Goal: Task Accomplishment & Management: Complete application form

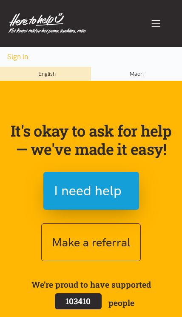
click at [64, 185] on span "I need help" at bounding box center [88, 191] width 68 height 22
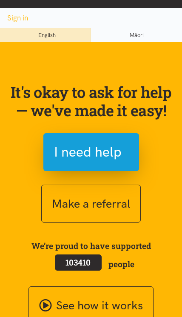
scroll to position [39, 0]
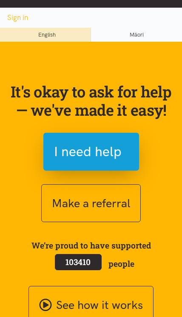
click at [65, 144] on span "I need help" at bounding box center [88, 152] width 68 height 22
click at [126, 155] on span "I need help" at bounding box center [91, 152] width 75 height 22
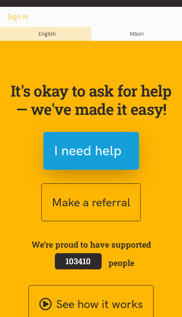
click at [124, 150] on span "I need help" at bounding box center [91, 151] width 75 height 22
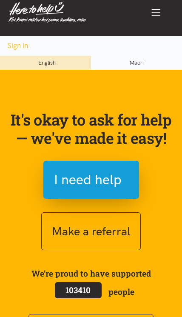
scroll to position [0, 0]
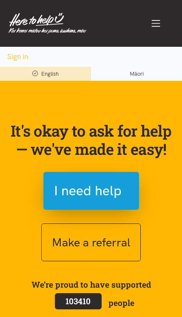
click at [123, 183] on span "I need help" at bounding box center [91, 191] width 75 height 22
click at [112, 198] on span "I need help" at bounding box center [88, 191] width 68 height 22
click at [63, 186] on span "I need help" at bounding box center [88, 191] width 68 height 22
click at [77, 200] on span "I need help" at bounding box center [88, 191] width 68 height 22
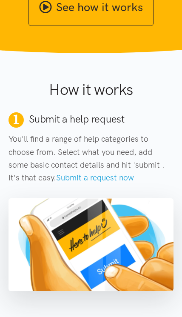
scroll to position [337, 0]
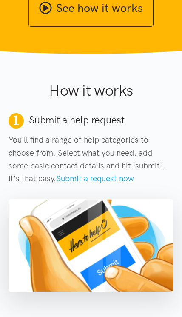
click at [56, 180] on link "Submit a request now" at bounding box center [95, 179] width 78 height 10
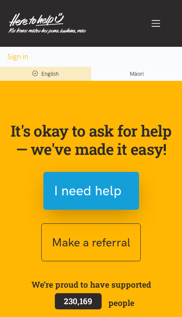
click at [64, 189] on span "I need help" at bounding box center [88, 191] width 68 height 22
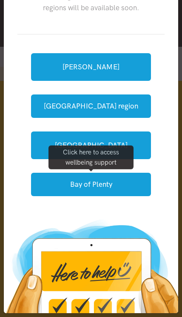
scroll to position [64, 0]
click at [49, 104] on button "[GEOGRAPHIC_DATA] region" at bounding box center [91, 106] width 120 height 23
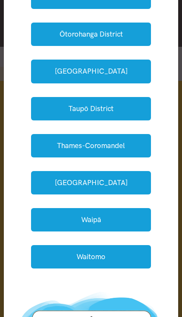
scroll to position [242, 0]
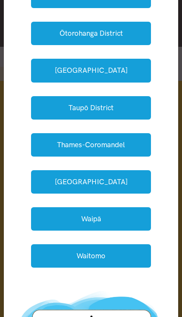
click at [142, 208] on button "Waipā" at bounding box center [91, 219] width 120 height 23
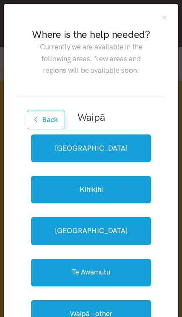
scroll to position [0, 0]
click at [141, 153] on link "Cambridge" at bounding box center [91, 149] width 120 height 28
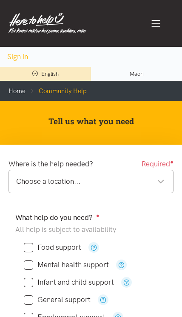
click at [150, 188] on div "Choose a location..." at bounding box center [90, 182] width 149 height 12
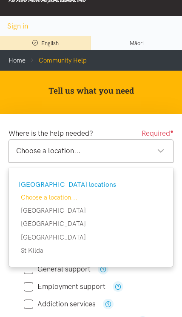
scroll to position [31, 0]
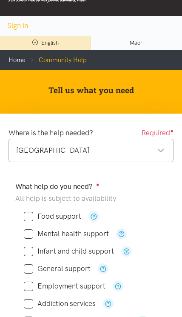
click at [157, 162] on div "Cambridge Cambridge" at bounding box center [91, 150] width 165 height 23
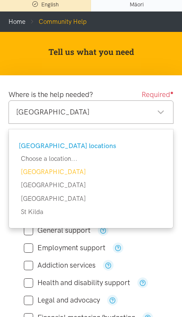
scroll to position [72, 0]
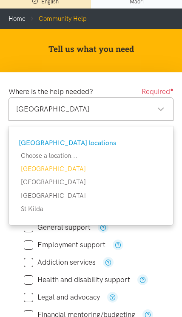
click at [169, 116] on div "Cambridge Cambridge" at bounding box center [91, 109] width 165 height 23
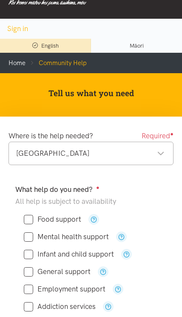
scroll to position [0, 0]
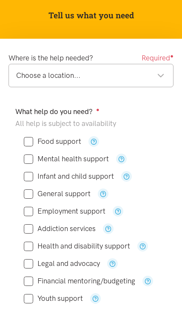
scroll to position [106, 0]
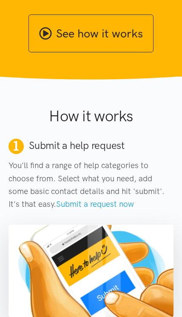
scroll to position [309, 0]
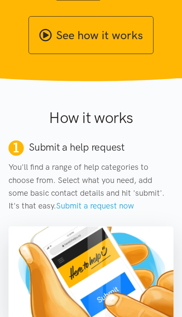
click at [91, 202] on link "Submit a request now" at bounding box center [95, 206] width 78 height 10
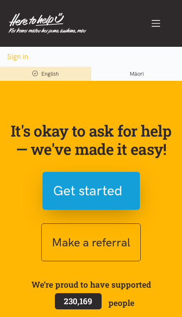
click at [116, 192] on span "Get started" at bounding box center [87, 191] width 69 height 22
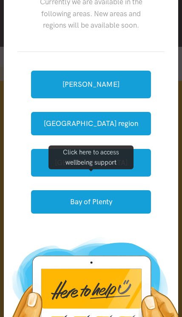
scroll to position [45, 0]
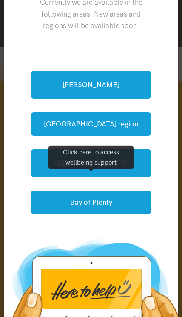
click at [130, 125] on button "[GEOGRAPHIC_DATA] region" at bounding box center [91, 124] width 120 height 23
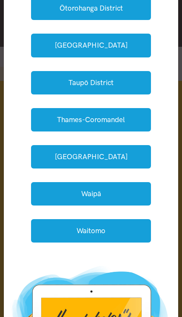
scroll to position [275, 0]
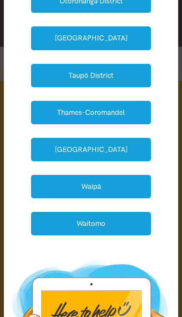
click at [133, 138] on button "Waikato District" at bounding box center [91, 149] width 120 height 23
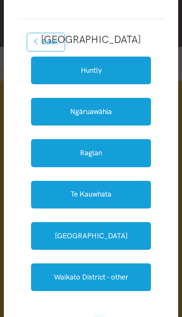
scroll to position [79, 0]
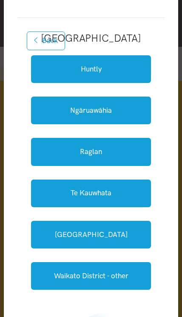
click at [45, 43] on button "Back" at bounding box center [46, 41] width 38 height 19
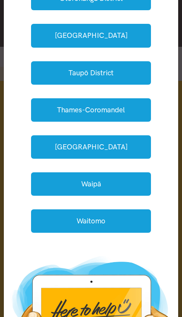
scroll to position [294, 0]
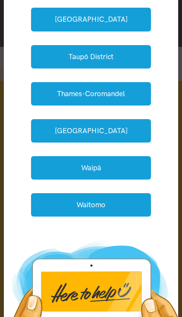
click at [123, 156] on button "Waipā" at bounding box center [91, 167] width 120 height 23
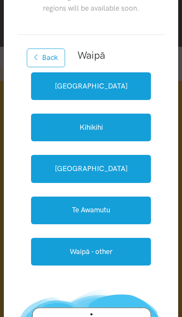
scroll to position [63, 0]
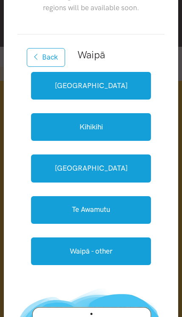
click at [128, 253] on link "Waipā - other" at bounding box center [91, 252] width 120 height 28
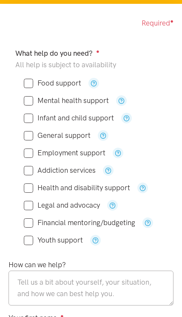
scroll to position [141, 0]
click at [61, 75] on div "Food support" at bounding box center [91, 83] width 152 height 17
click at [38, 84] on input "Food support" at bounding box center [53, 83] width 58 height 7
checkbox input "true"
click at [29, 151] on input "Employment support" at bounding box center [65, 153] width 82 height 7
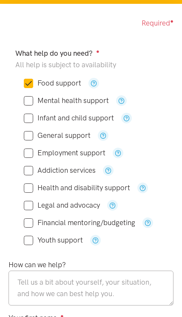
checkbox input "true"
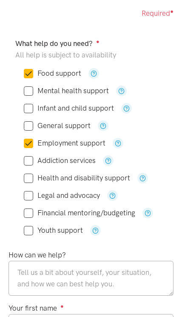
scroll to position [156, 0]
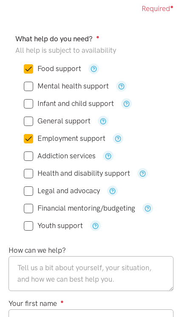
click at [25, 89] on input "Mental health support" at bounding box center [66, 86] width 85 height 7
click at [27, 88] on input "Mental health support" at bounding box center [66, 86] width 85 height 7
checkbox input "false"
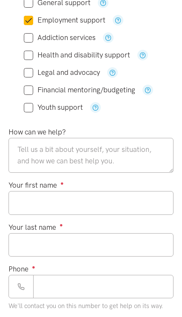
scroll to position [274, 0]
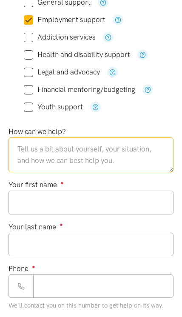
click at [25, 150] on textarea at bounding box center [91, 155] width 165 height 35
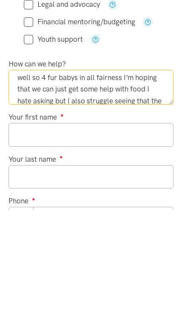
scroll to position [166, 0]
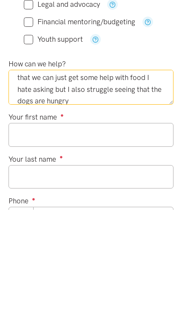
click at [131, 178] on textarea "Hi there my names Jessica Berger-Sewell my husband and I rent out lake Karapiro…" at bounding box center [91, 195] width 165 height 35
click at [127, 178] on textarea "Hi there my names Jessica Berger-Sewell my husband and I rent out lake Karapiro…" at bounding box center [91, 195] width 165 height 35
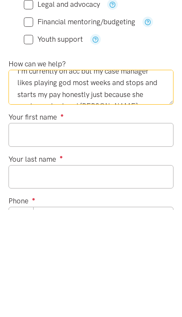
scroll to position [36, 0]
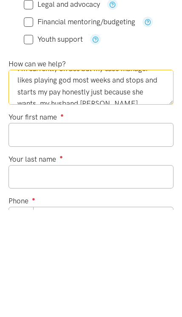
click at [146, 178] on textarea "Hi there my names Jessica Berger-Sewell my husband and I rent out lake Karapiro…" at bounding box center [91, 195] width 165 height 35
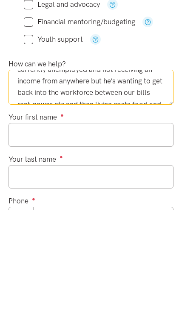
scroll to position [82, 0]
click at [50, 178] on textarea "Hi there my names Jessica Berger-Sewell my husband and I rent out lake Karapiro…" at bounding box center [91, 195] width 165 height 35
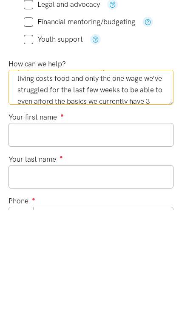
scroll to position [131, 0]
click at [45, 178] on textarea "Hi there my names Jessica Berger-Sewell my husband and I rent out lake Karapiro…" at bounding box center [91, 195] width 165 height 35
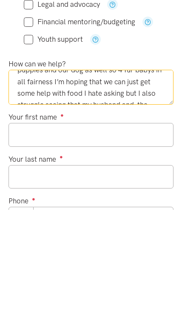
scroll to position [176, 0]
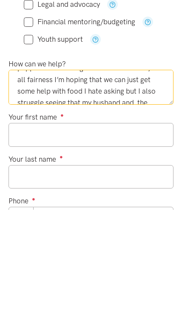
click at [146, 178] on textarea "Hi there my names Jessica Berger-Sewell my husband and I rent out lake Karapiro…" at bounding box center [91, 195] width 165 height 35
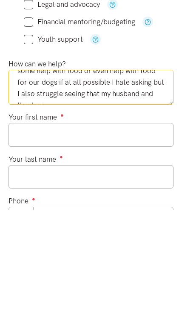
scroll to position [196, 0]
click at [138, 178] on textarea "Hi there my names Jessica Berger-Sewell my husband and I rent out lake Karapiro…" at bounding box center [91, 195] width 165 height 35
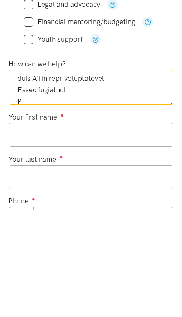
scroll to position [258, 0]
type textarea "Hi there my names Jessica Berger-Sewell my husband and I rent out lake Karapiro…"
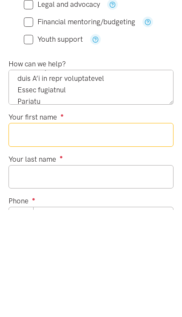
click at [27, 231] on input "Your first name ●" at bounding box center [91, 242] width 165 height 23
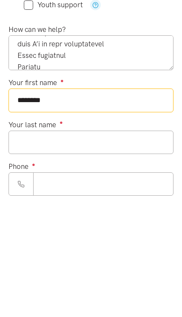
type input "*******"
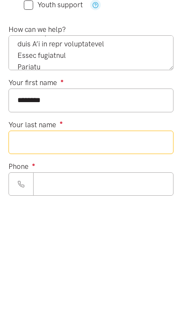
click at [28, 249] on input "Your last name ●" at bounding box center [91, 260] width 165 height 23
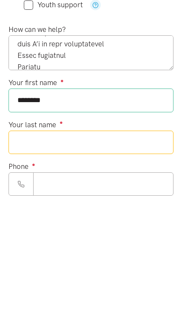
scroll to position [300, 0]
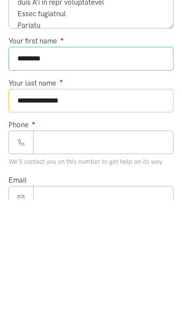
type input "**********"
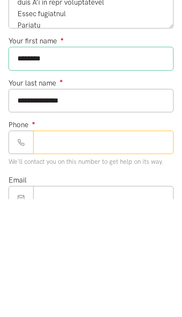
click at [49, 249] on input "Phone ●" at bounding box center [103, 260] width 141 height 23
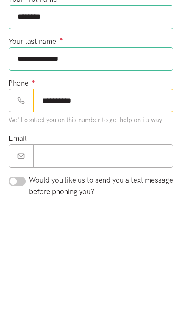
type input "**********"
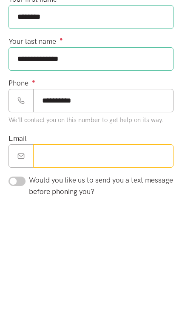
click at [40, 263] on input "Email" at bounding box center [103, 274] width 141 height 23
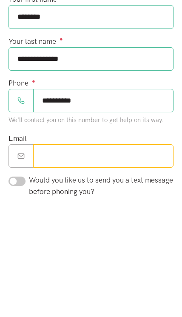
scroll to position [397, 0]
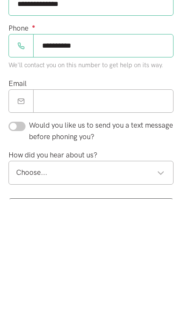
click at [17, 240] on input "checkbox" at bounding box center [17, 244] width 17 height 9
checkbox input "true"
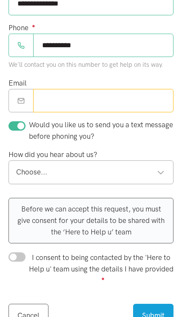
click at [47, 101] on input "Email" at bounding box center [103, 100] width 141 height 23
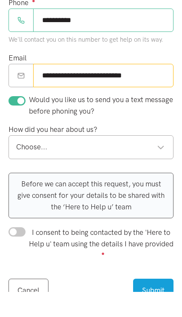
click at [29, 167] on div "Choose..." at bounding box center [90, 173] width 149 height 12
type input "**********"
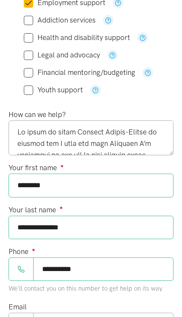
scroll to position [0, 0]
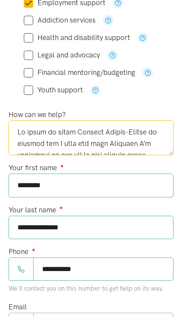
click at [141, 133] on textarea at bounding box center [91, 138] width 165 height 35
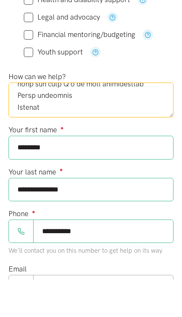
scroll to position [276, 0]
type textarea "Hi there my names Jessica Berger-Sewell I’m hoping if at all possible that I mi…"
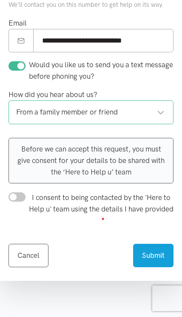
scroll to position [556, 0]
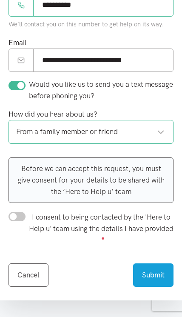
click at [134, 218] on span "I consent to being contacted by the 'Here to Help u' team using the details I h…" at bounding box center [101, 223] width 145 height 20
click at [26, 218] on input "I consent to being contacted by the 'Here to Help u' team using the details I h…" at bounding box center [17, 216] width 17 height 9
checkbox input "true"
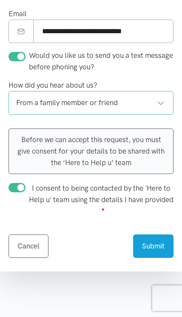
scroll to position [602, 0]
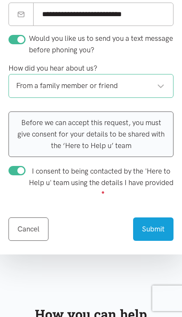
click at [158, 235] on button "Submit" at bounding box center [153, 229] width 40 height 23
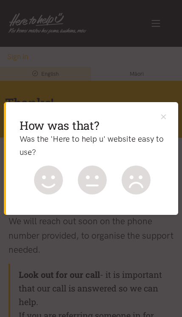
click at [49, 181] on icon at bounding box center [48, 180] width 29 height 29
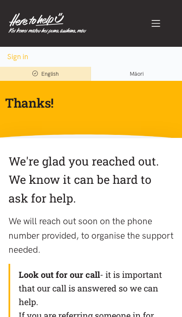
click at [154, 24] on span "Toggle navigation" at bounding box center [156, 23] width 11 height 11
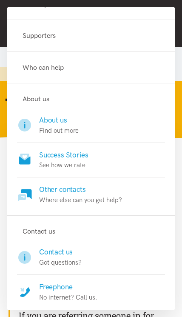
scroll to position [50, 0]
click at [154, 127] on link "About us Find out more" at bounding box center [91, 129] width 148 height 28
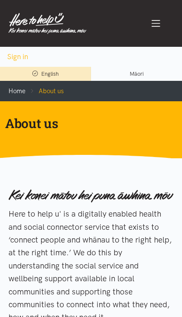
click at [153, 18] on span "Toggle navigation" at bounding box center [156, 23] width 11 height 11
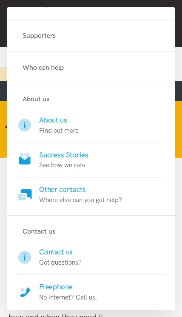
scroll to position [50, 0]
click at [127, 257] on link "Contact us Got questions?" at bounding box center [91, 262] width 148 height 28
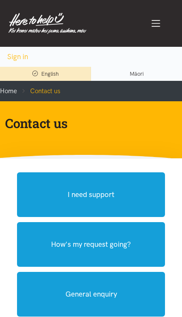
click at [151, 20] on span "Toggle navigation" at bounding box center [156, 23] width 11 height 11
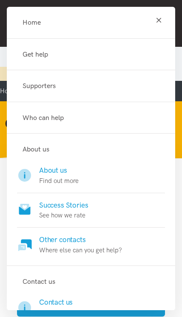
click at [24, 20] on link "Home" at bounding box center [91, 22] width 148 height 11
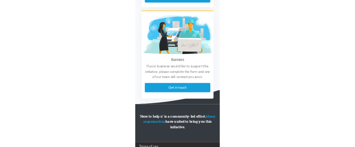
scroll to position [1549, 0]
